Goal: Transaction & Acquisition: Purchase product/service

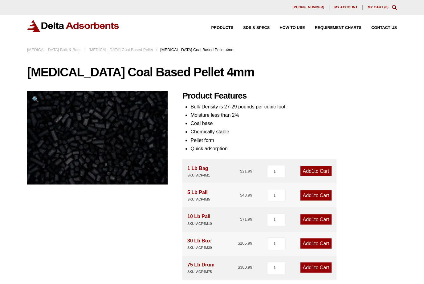
click at [320, 172] on link "Add 1 to Cart" at bounding box center [315, 171] width 31 height 10
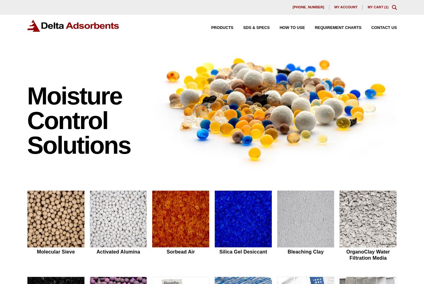
click at [320, 170] on img at bounding box center [274, 108] width 245 height 124
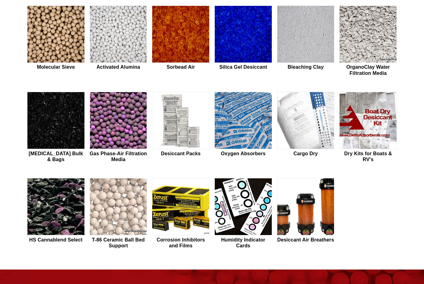
scroll to position [186, 0]
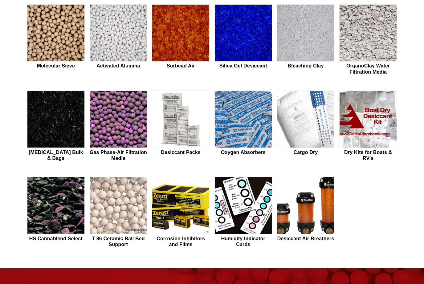
click at [320, 46] on img at bounding box center [305, 33] width 57 height 57
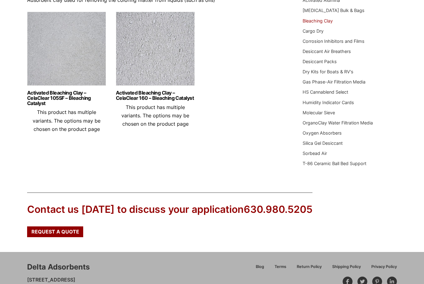
scroll to position [94, 0]
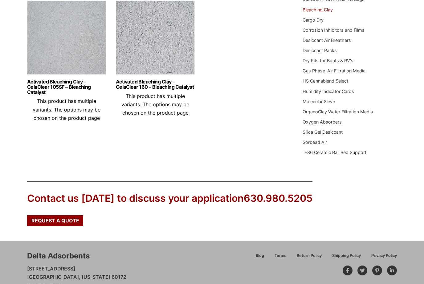
click at [75, 219] on span "Request a Quote" at bounding box center [55, 220] width 48 height 5
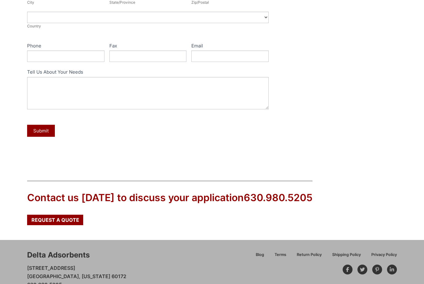
scroll to position [222, 0]
